Goal: Check status: Check status

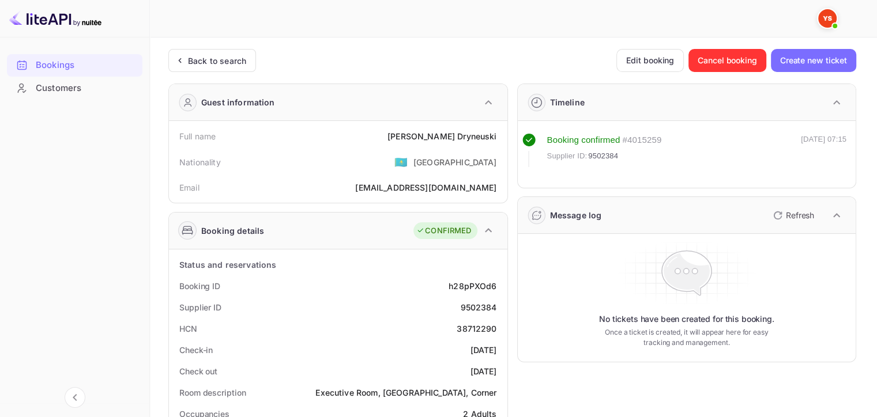
click at [228, 55] on div "Back to search" at bounding box center [217, 61] width 58 height 12
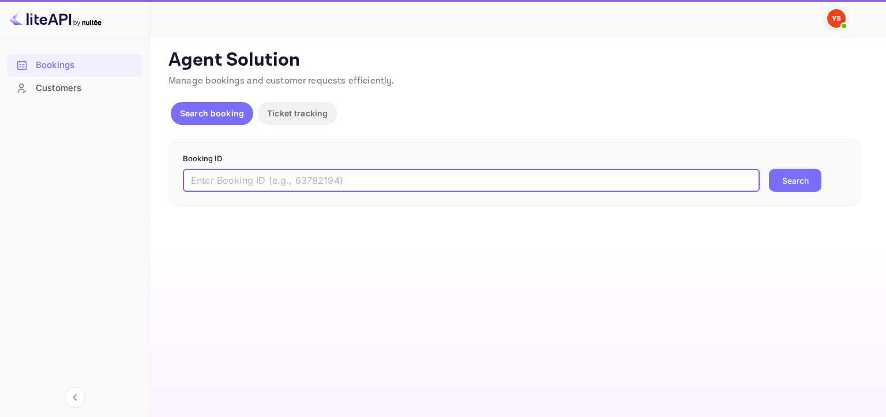
click at [384, 176] on input "text" at bounding box center [471, 180] width 577 height 23
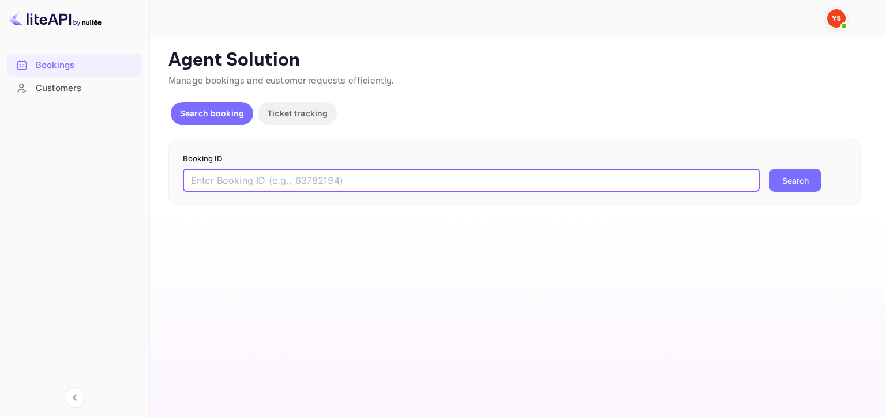
paste input "8884597"
type input "8884597"
click at [781, 179] on button "Search" at bounding box center [795, 180] width 52 height 23
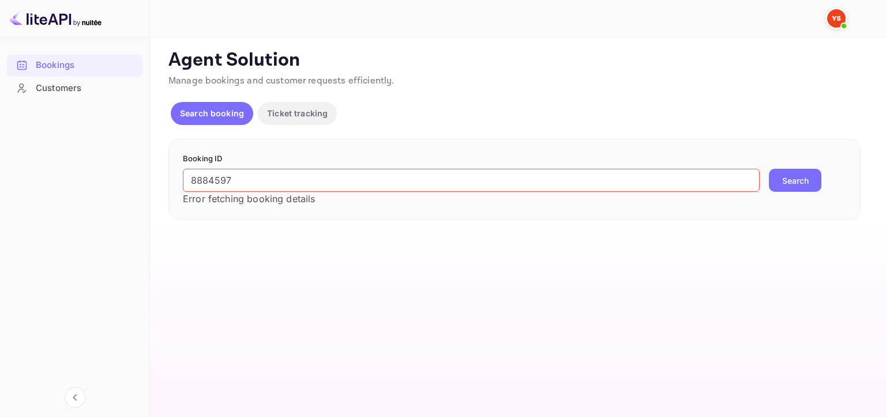
click at [838, 24] on span at bounding box center [844, 26] width 12 height 12
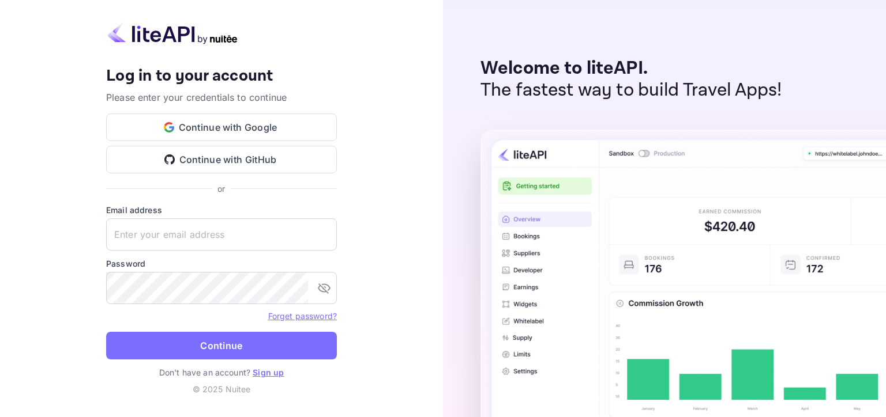
type input "[EMAIL_ADDRESS][DOMAIN_NAME]"
click at [219, 352] on button "Continue" at bounding box center [221, 346] width 231 height 28
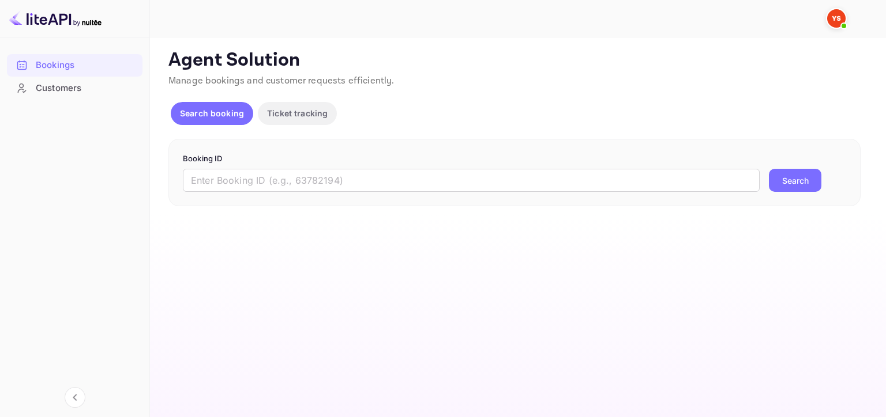
click at [291, 187] on input "text" at bounding box center [471, 180] width 577 height 23
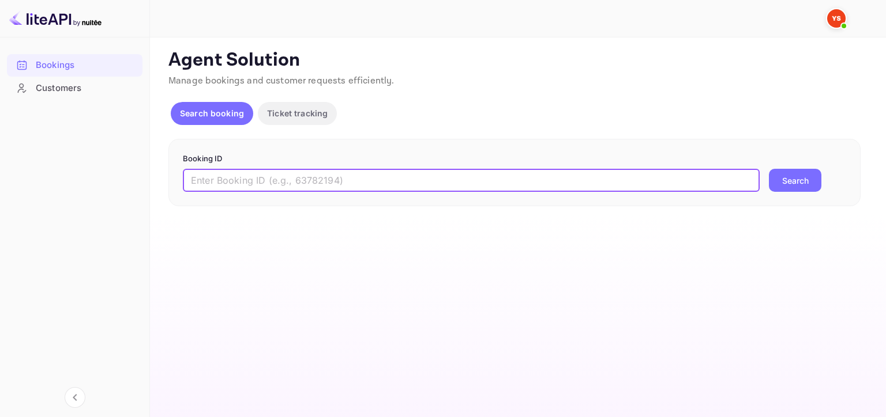
paste input "8884597"
type input "8884597"
click at [791, 186] on button "Search" at bounding box center [795, 180] width 52 height 23
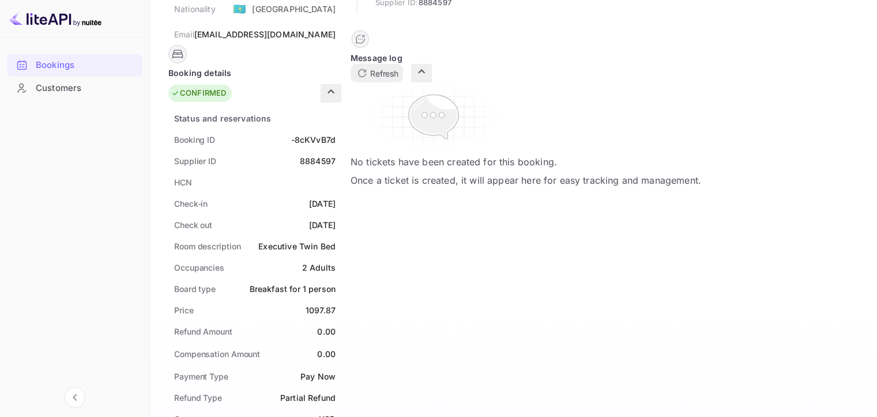
scroll to position [231, 0]
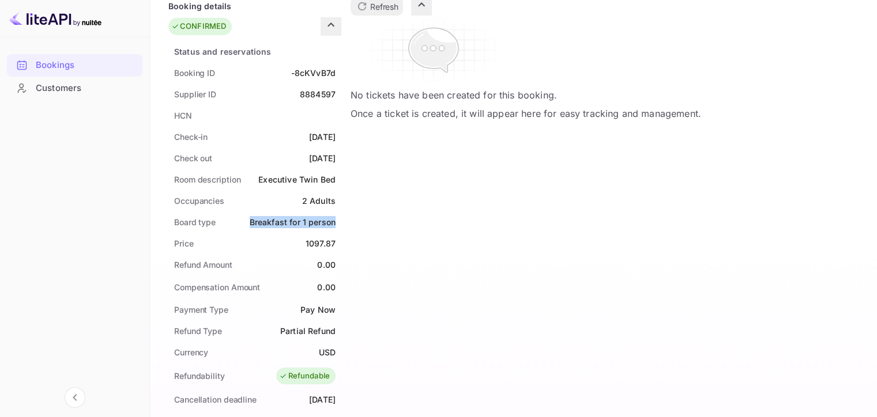
drag, startPoint x: 496, startPoint y: 203, endPoint x: 401, endPoint y: 202, distance: 94.6
click at [341, 212] on div "Board type Breakfast for 1 person" at bounding box center [254, 222] width 173 height 21
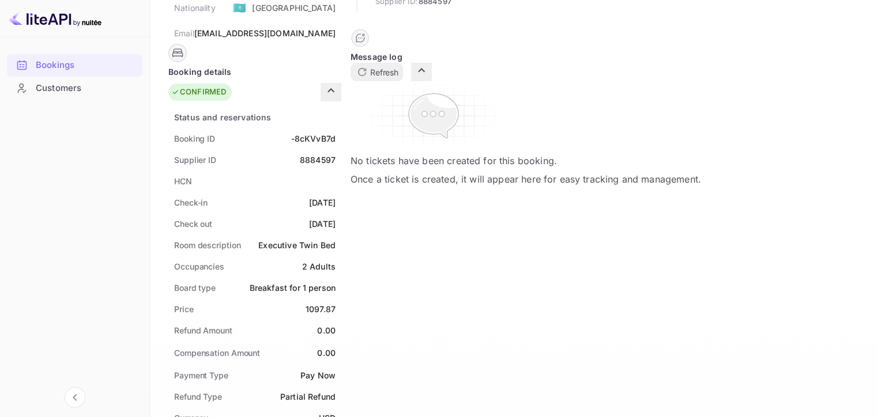
scroll to position [115, 0]
